Goal: Transaction & Acquisition: Purchase product/service

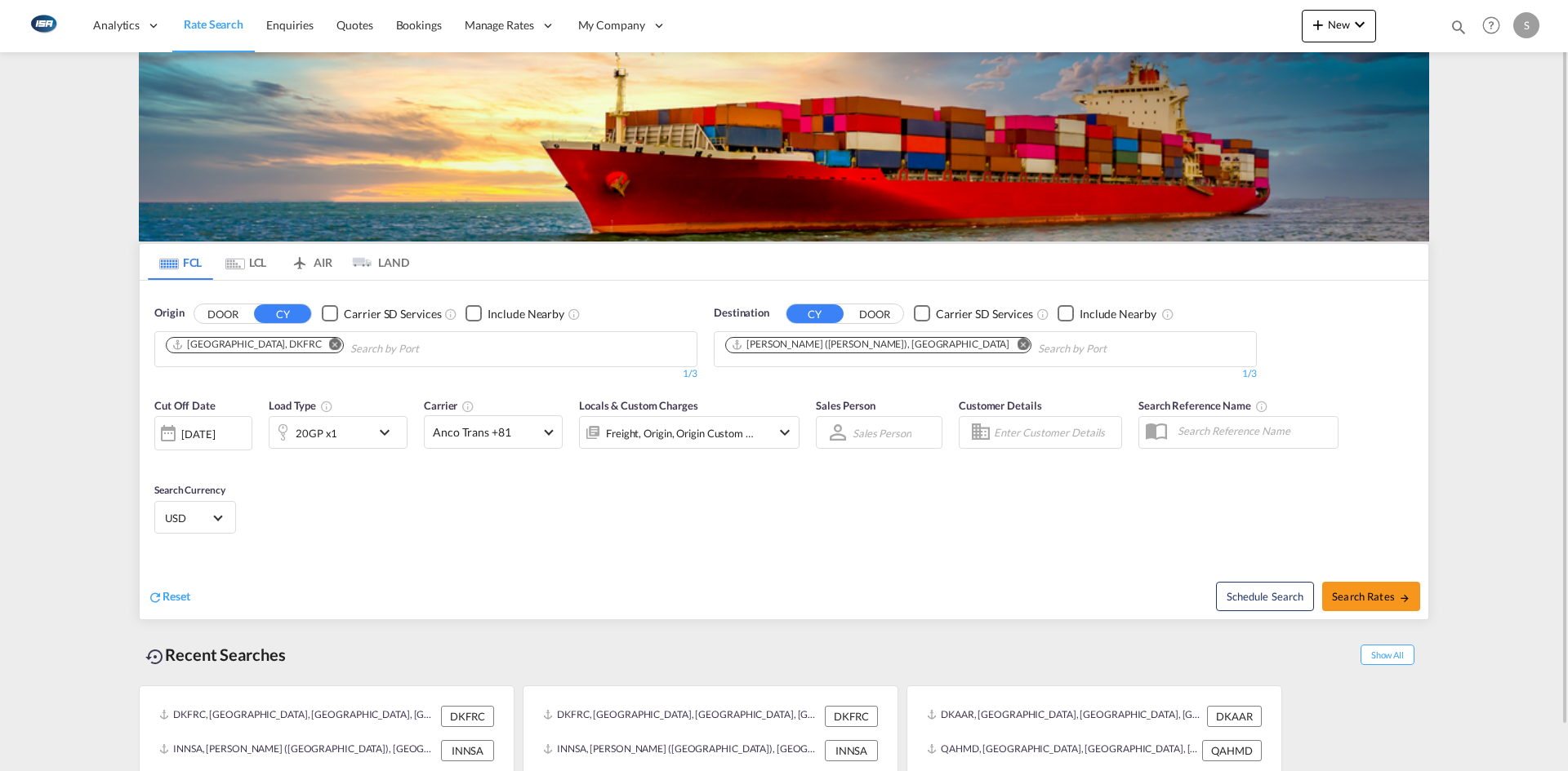
click at [329, 339] on md-icon "Remove" at bounding box center [335, 344] width 13 height 13
type input "7"
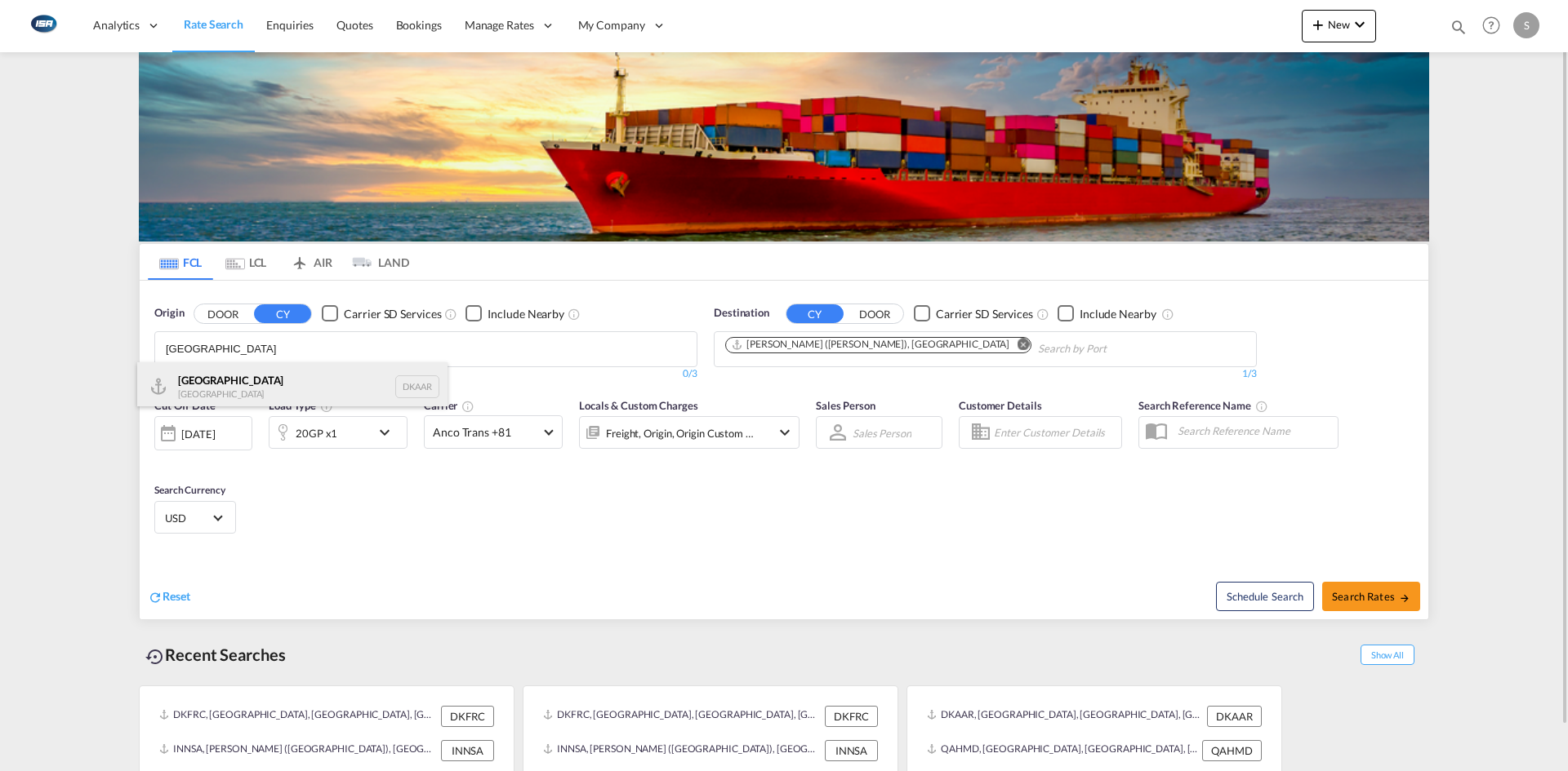
type input "[GEOGRAPHIC_DATA]"
click at [237, 383] on div "Aarhus [GEOGRAPHIC_DATA] DKAAR" at bounding box center [292, 387] width 310 height 49
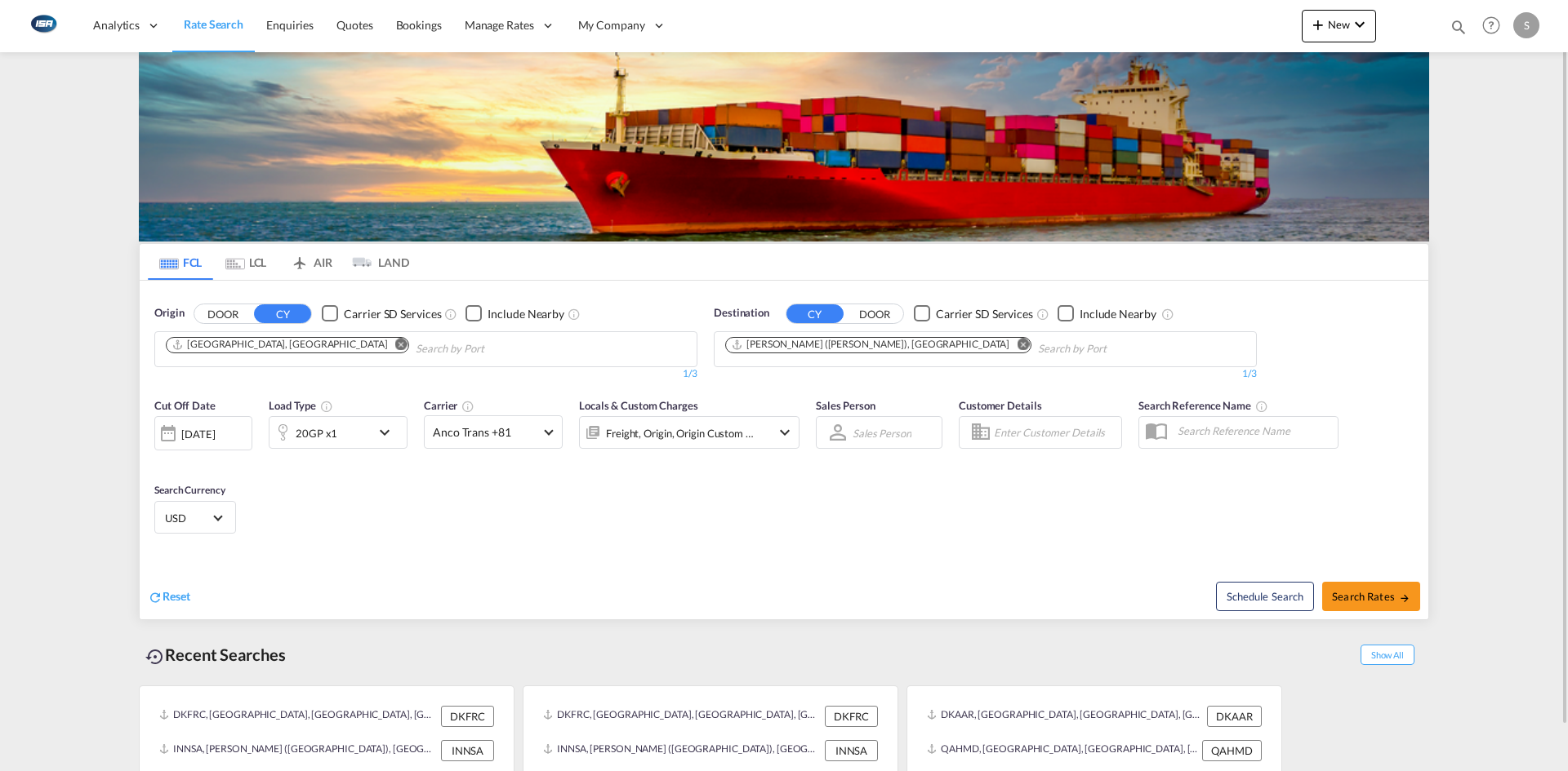
click at [1017, 346] on md-icon "Remove" at bounding box center [1023, 344] width 13 height 13
click at [807, 343] on body "Analytics Reports Dashboard Rate Search Enquiries Quotes Bookings" at bounding box center [784, 385] width 1568 height 771
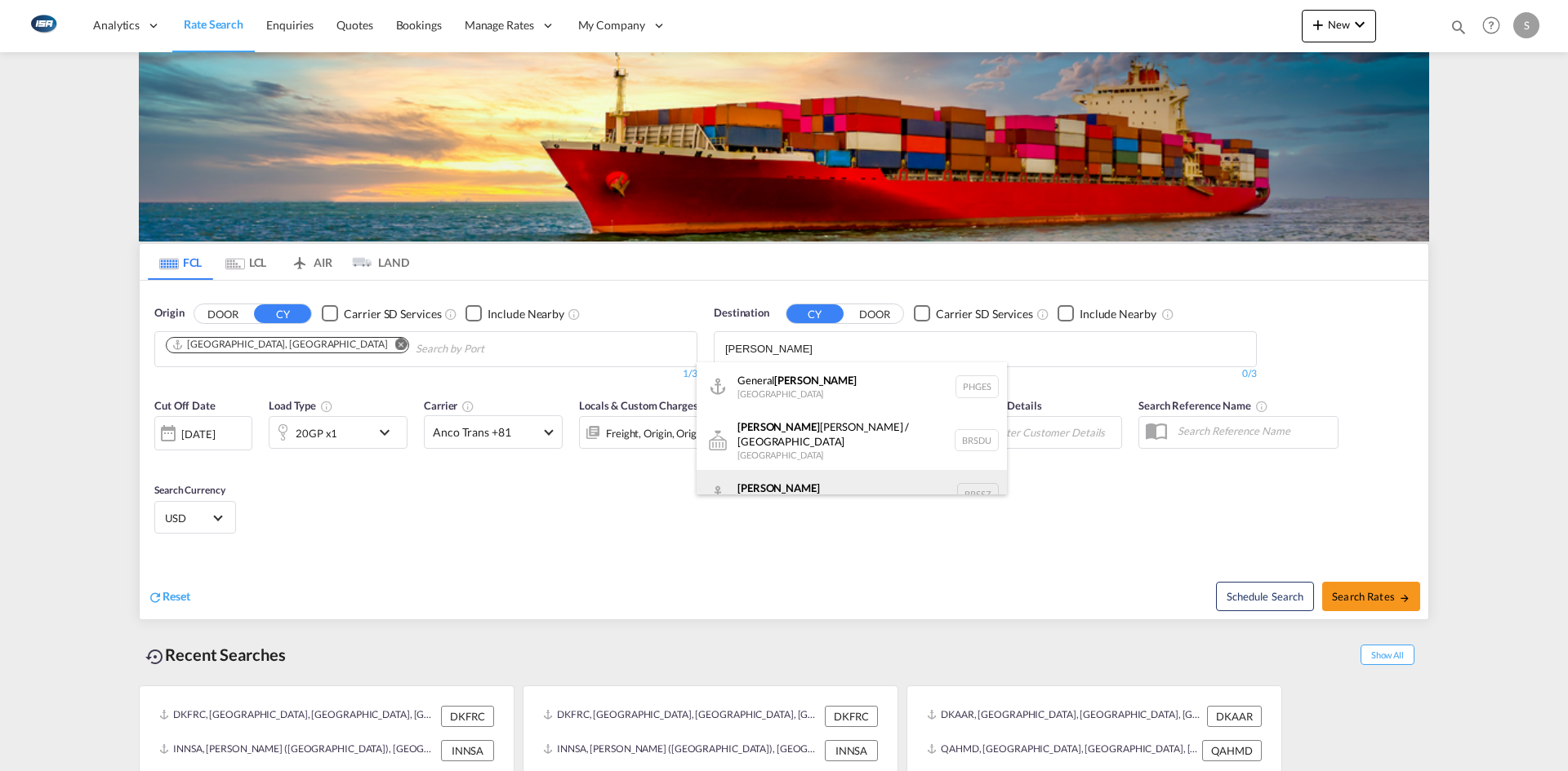
type input "[PERSON_NAME]"
click at [824, 476] on div "[PERSON_NAME] [GEOGRAPHIC_DATA] BRSSZ" at bounding box center [851, 494] width 310 height 49
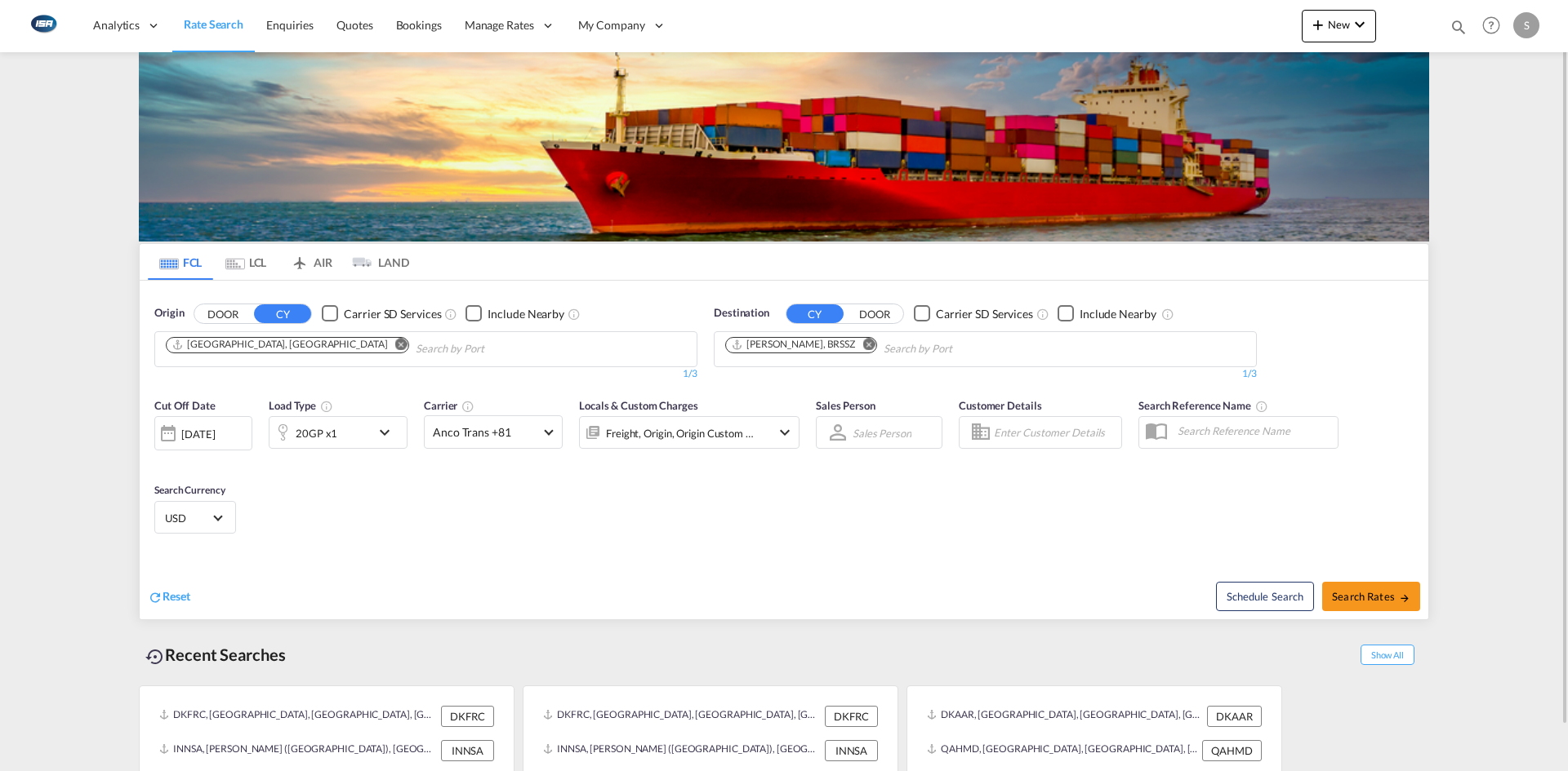
click at [396, 419] on div "20GP x1" at bounding box center [338, 432] width 139 height 33
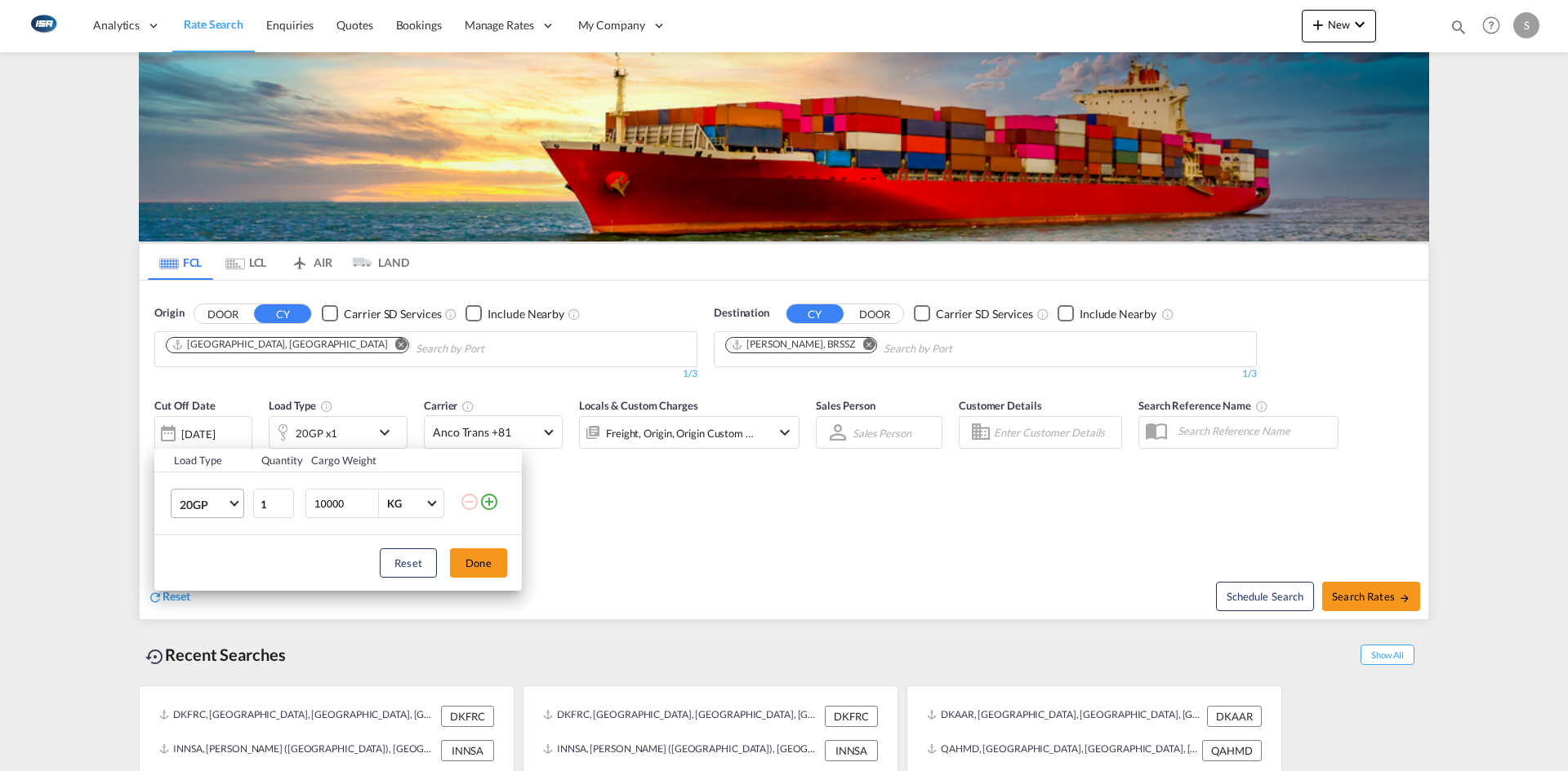
click at [238, 496] on md-select-value "20GP" at bounding box center [210, 503] width 65 height 28
drag, startPoint x: 212, startPoint y: 576, endPoint x: 227, endPoint y: 583, distance: 16.6
click at [214, 581] on md-option "40HC" at bounding box center [222, 583] width 111 height 39
click at [471, 570] on button "Done" at bounding box center [478, 563] width 57 height 29
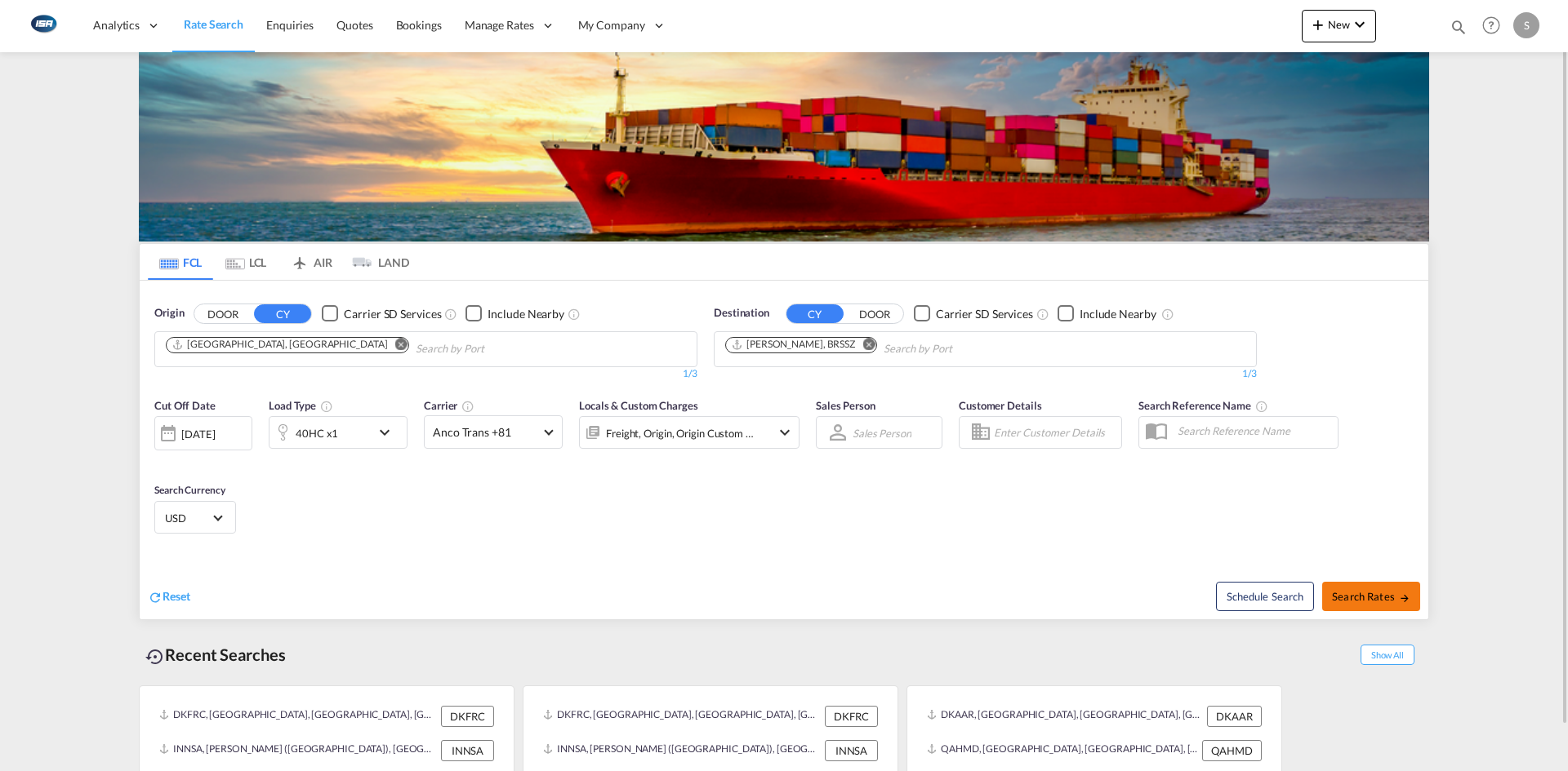
click at [1360, 601] on span "Search Rates" at bounding box center [1371, 597] width 79 height 13
type input "DKAAR to BRSSZ / [DATE]"
